Goal: Register for event/course

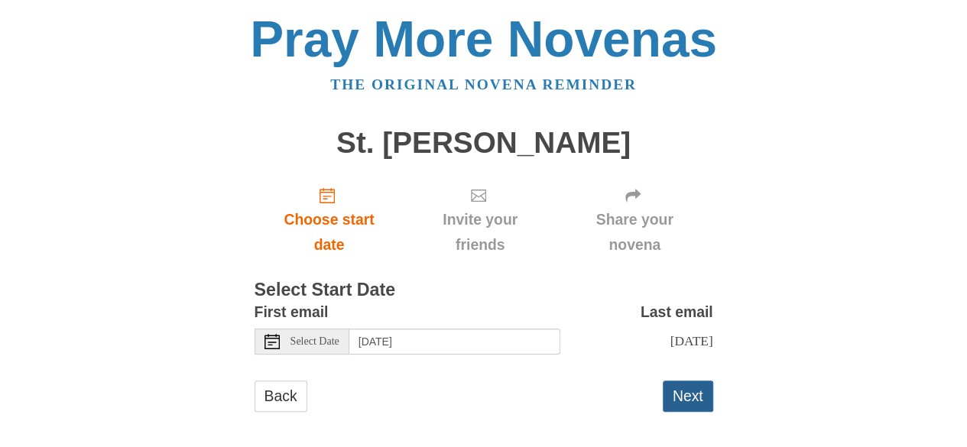
click at [700, 398] on button "Next" at bounding box center [688, 396] width 50 height 31
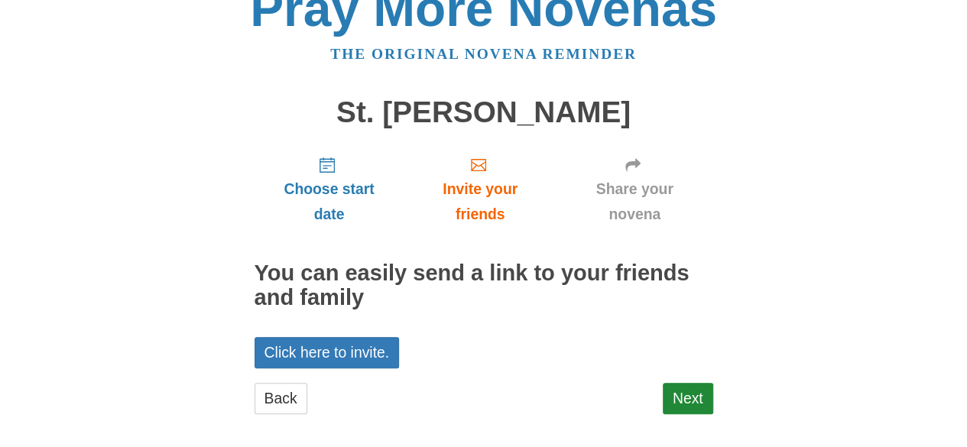
scroll to position [41, 0]
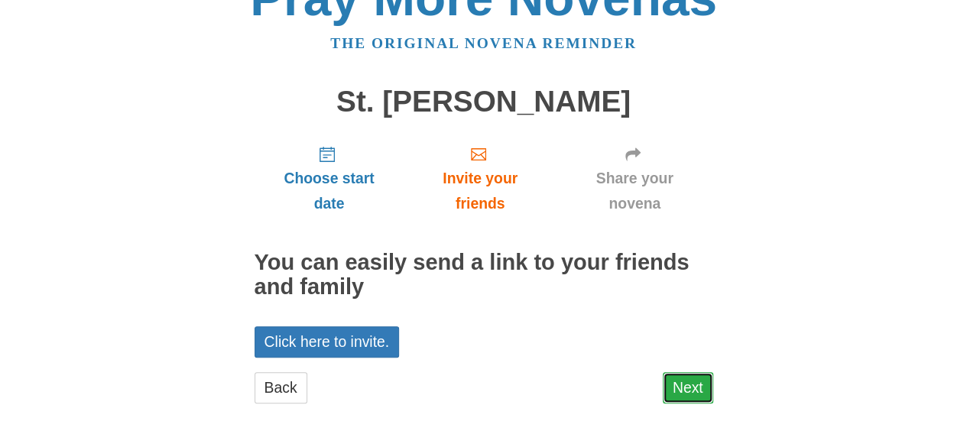
click at [696, 386] on link "Next" at bounding box center [688, 387] width 50 height 31
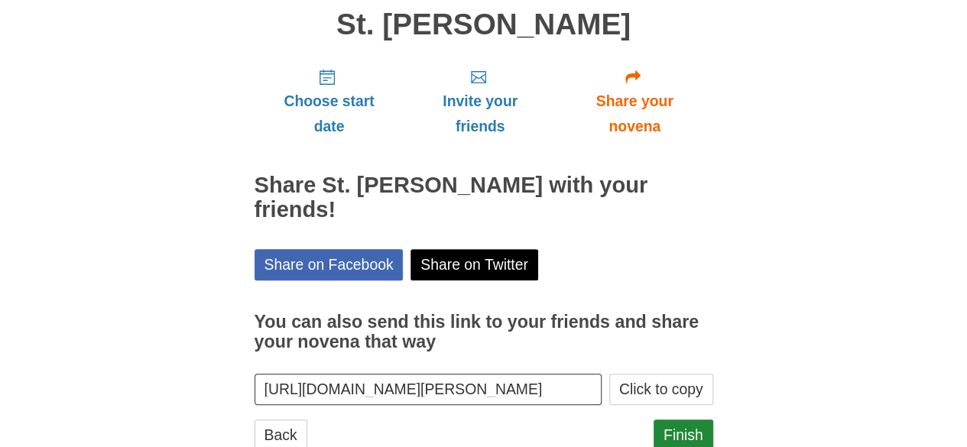
scroll to position [122, 0]
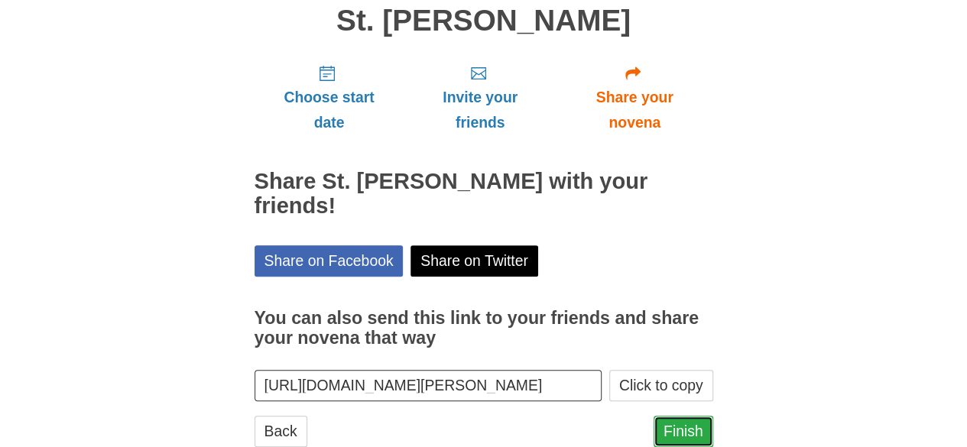
click at [681, 416] on link "Finish" at bounding box center [684, 431] width 60 height 31
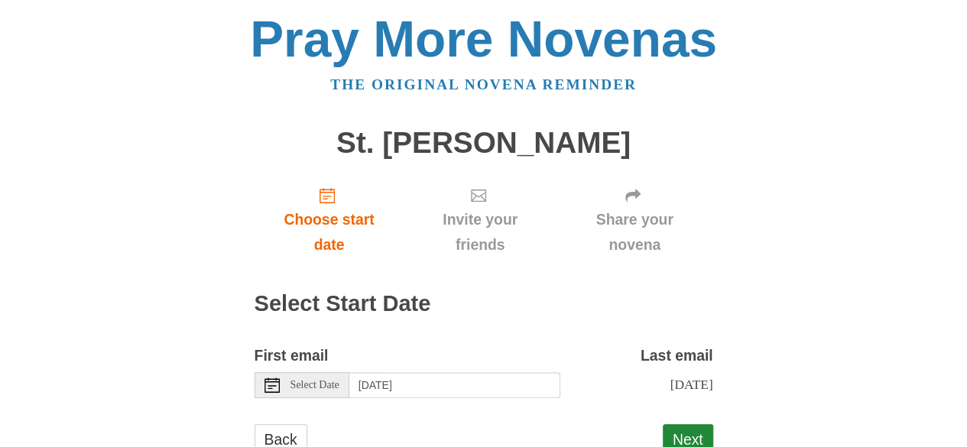
click at [323, 382] on span "Select Date" at bounding box center [315, 385] width 49 height 11
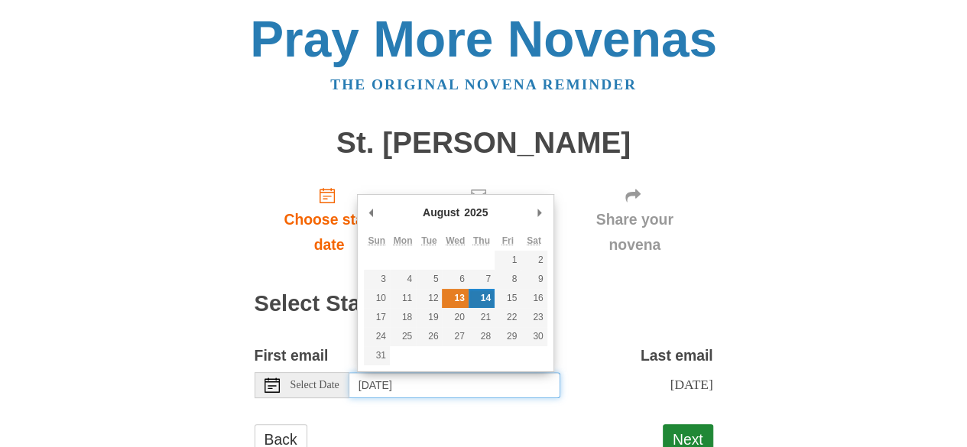
type input "[DATE]"
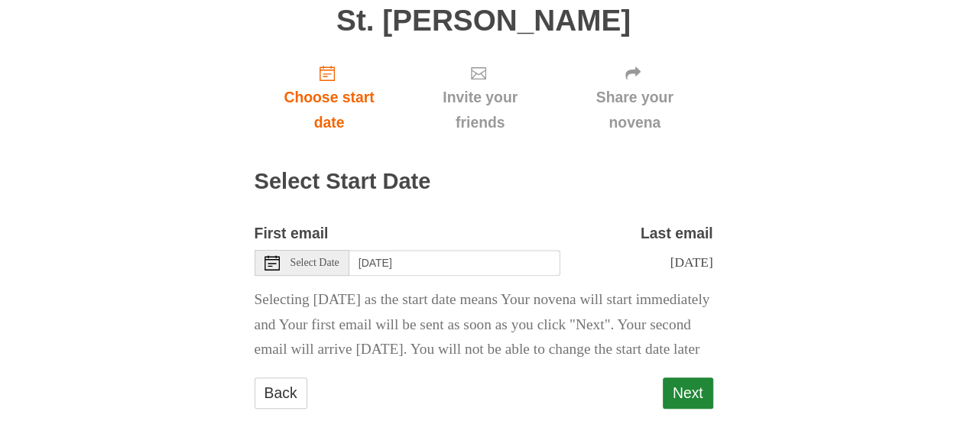
scroll to position [153, 0]
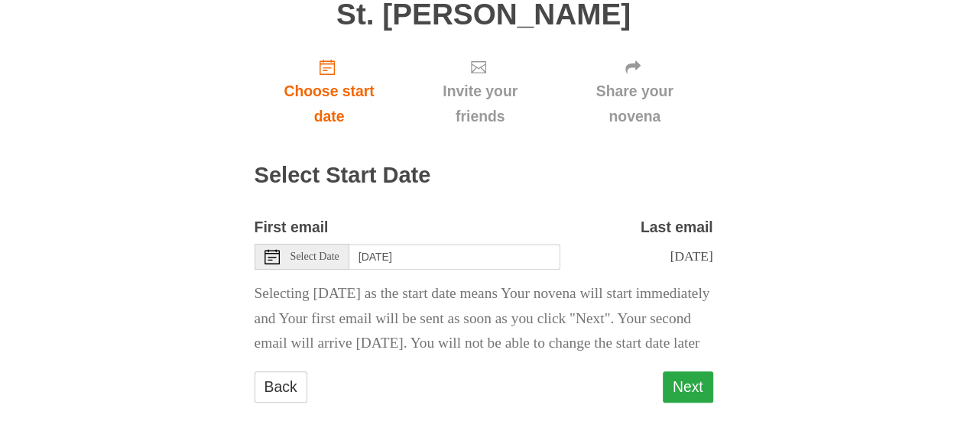
click at [681, 385] on button "Next" at bounding box center [688, 387] width 50 height 31
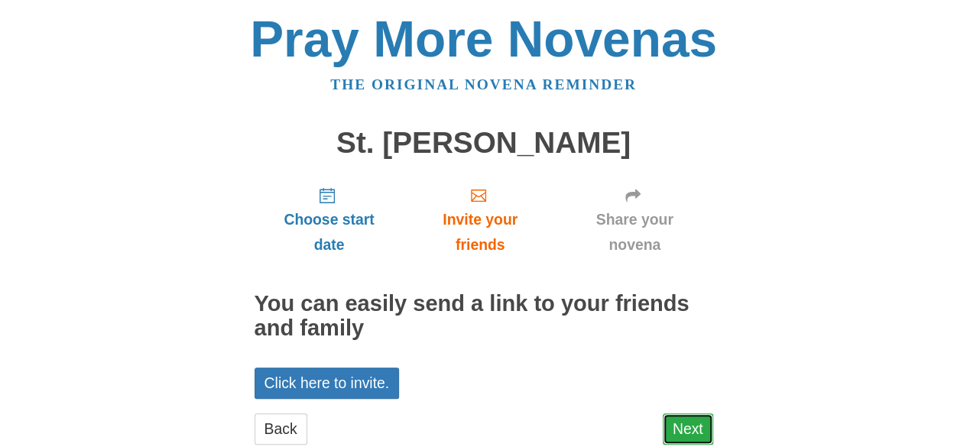
click at [687, 424] on link "Next" at bounding box center [688, 429] width 50 height 31
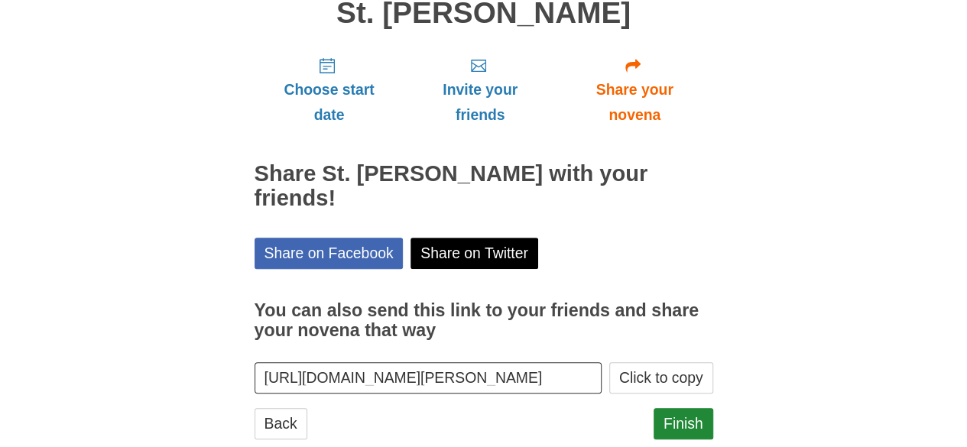
scroll to position [141, 0]
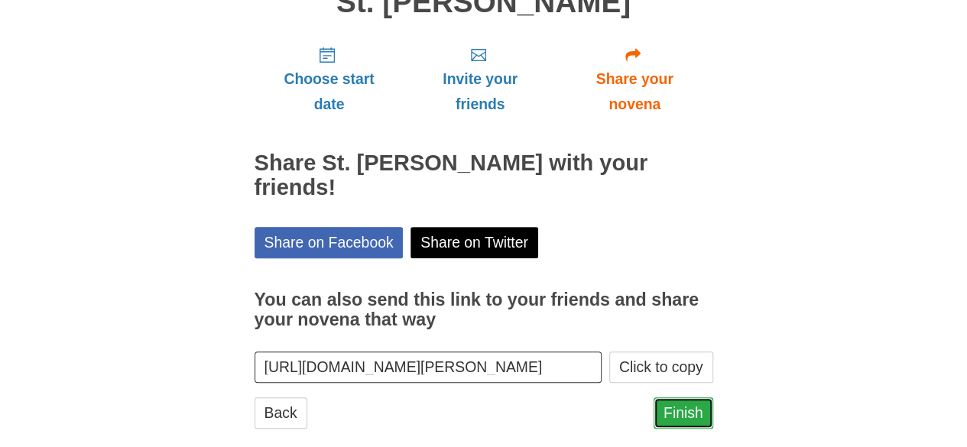
click at [691, 398] on link "Finish" at bounding box center [684, 413] width 60 height 31
